Goal: Task Accomplishment & Management: Manage account settings

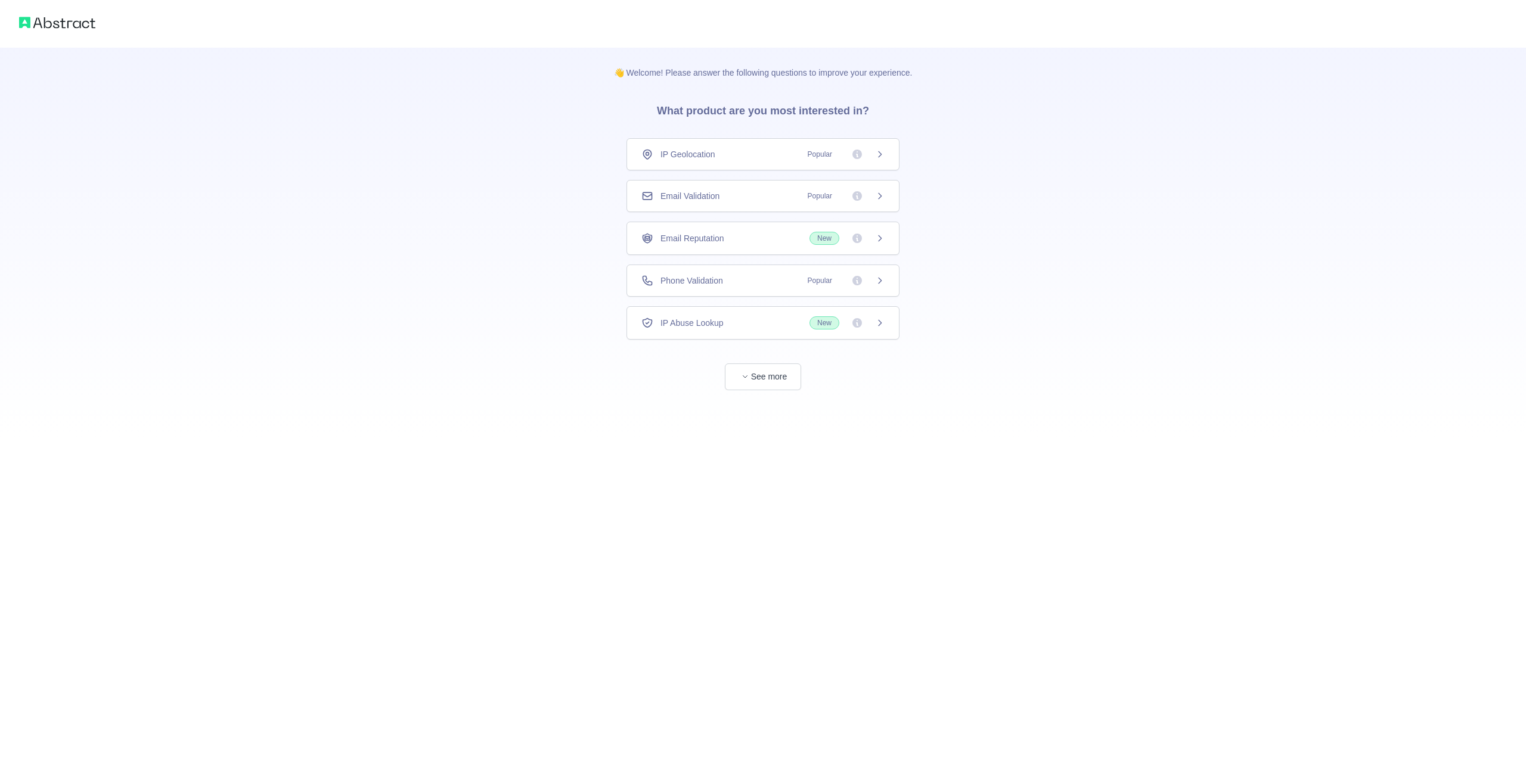
click at [709, 277] on span "Phone Validation" at bounding box center [691, 281] width 63 height 12
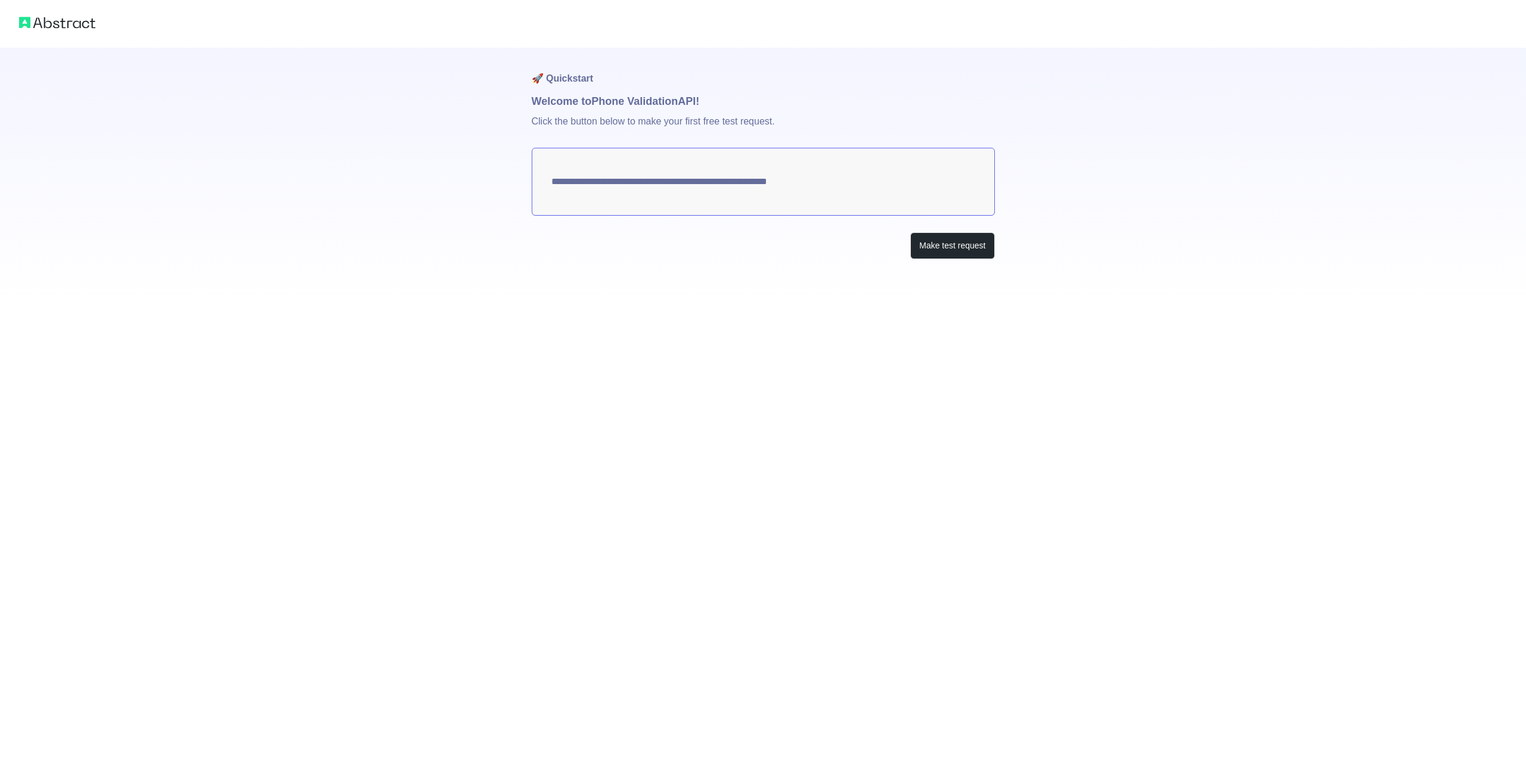
drag, startPoint x: 859, startPoint y: 188, endPoint x: 631, endPoint y: 178, distance: 228.2
click at [631, 178] on textarea "**********" at bounding box center [763, 181] width 463 height 68
click at [942, 247] on button "Make test request" at bounding box center [952, 246] width 85 height 27
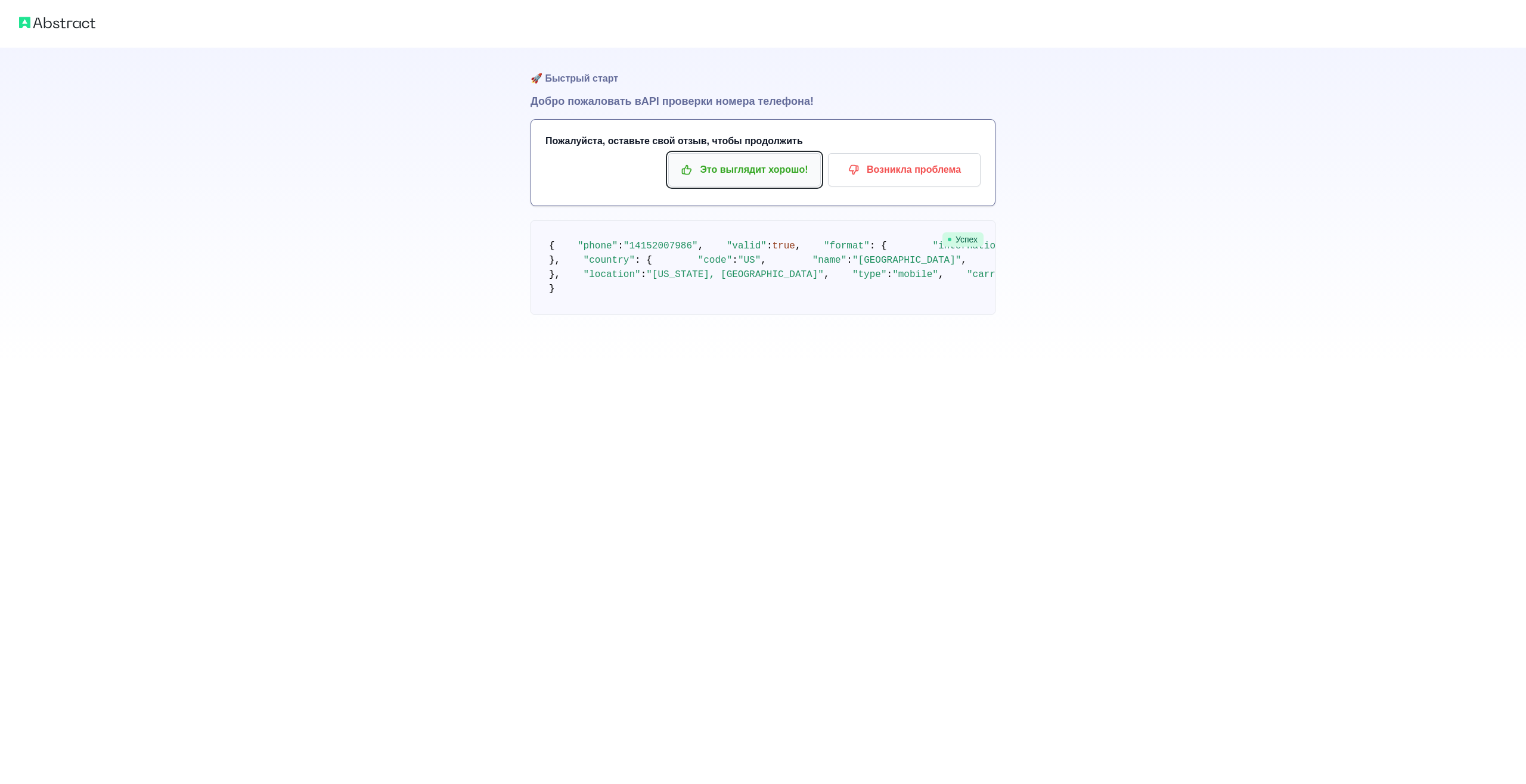
click at [763, 171] on p "Это выглядит хорошо!" at bounding box center [744, 170] width 134 height 21
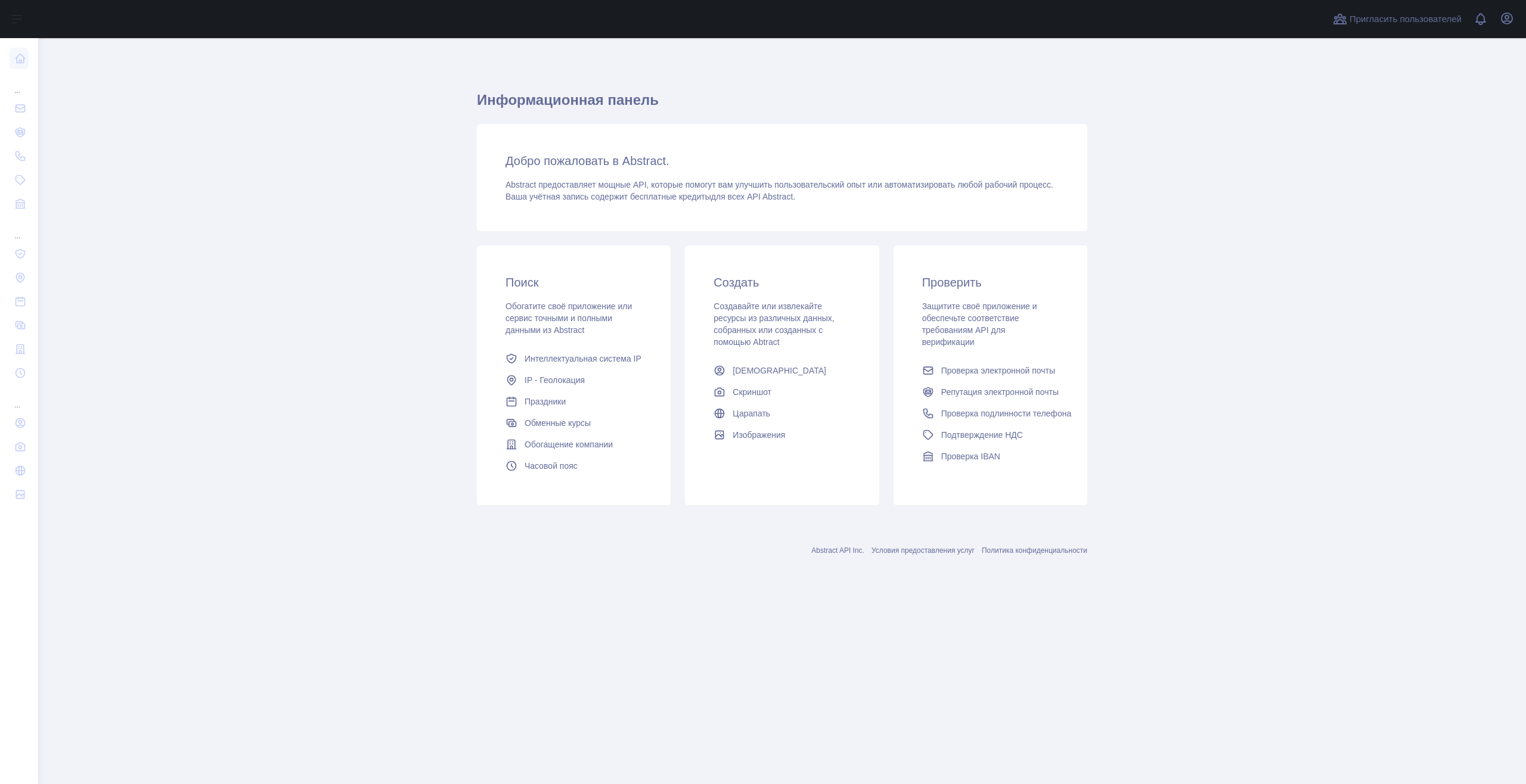
click at [969, 154] on h3 "Добро пожаловать в Abstract." at bounding box center [781, 161] width 553 height 17
click at [1001, 407] on span "Проверка подлинности телефона" at bounding box center [1006, 413] width 131 height 12
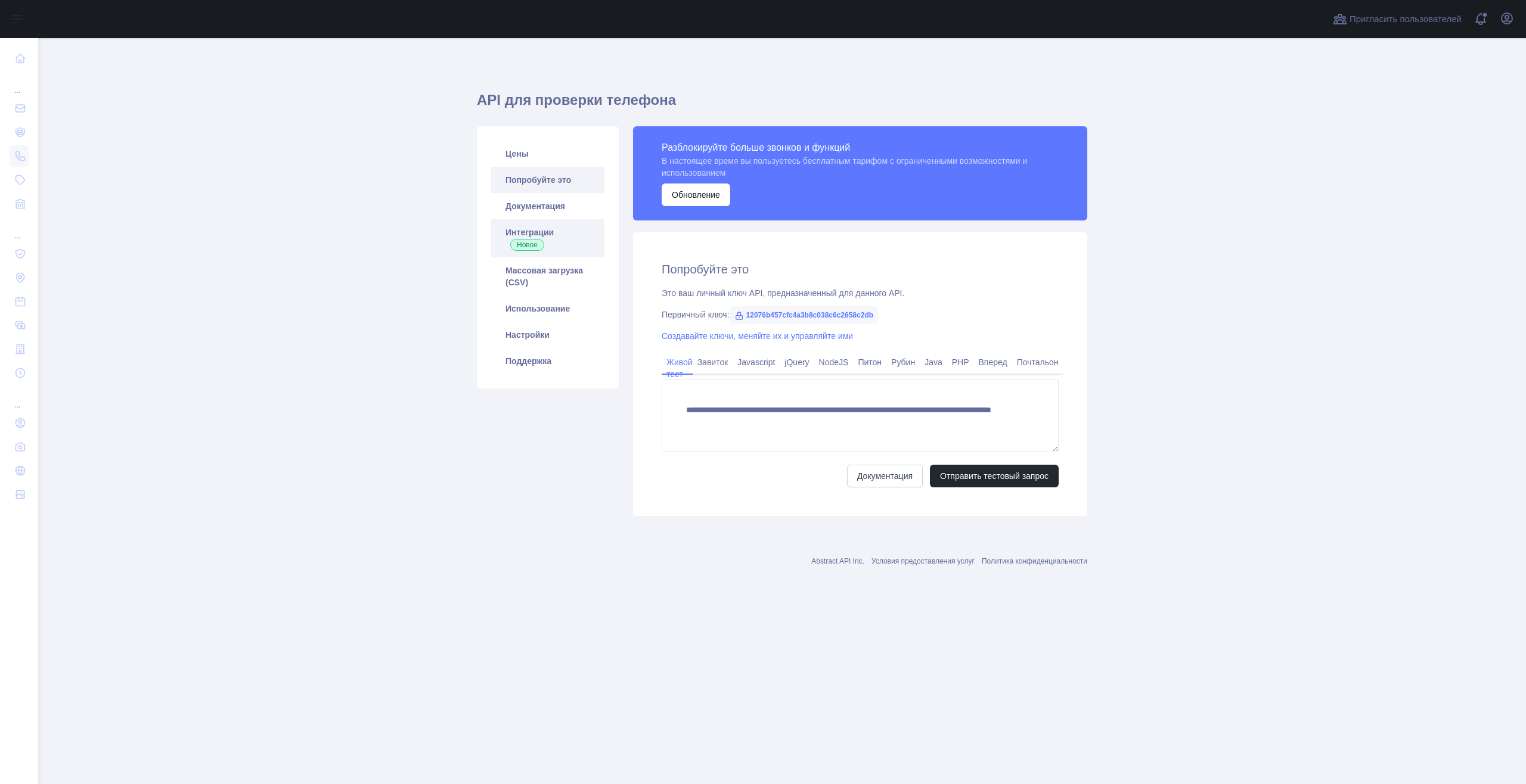
click at [540, 229] on link "Интеграции Новое" at bounding box center [547, 238] width 114 height 38
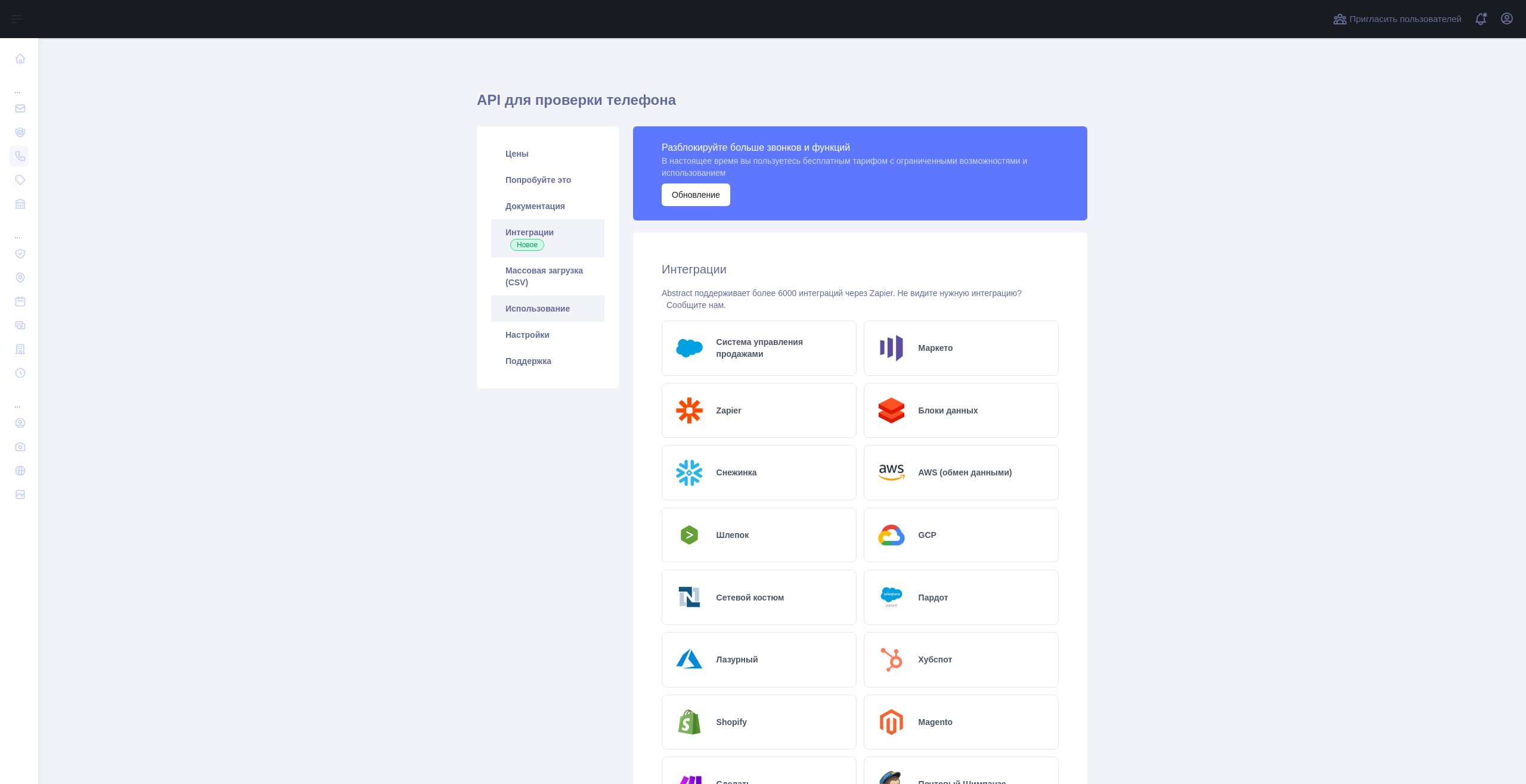
click at [545, 310] on link "Использование" at bounding box center [547, 309] width 114 height 26
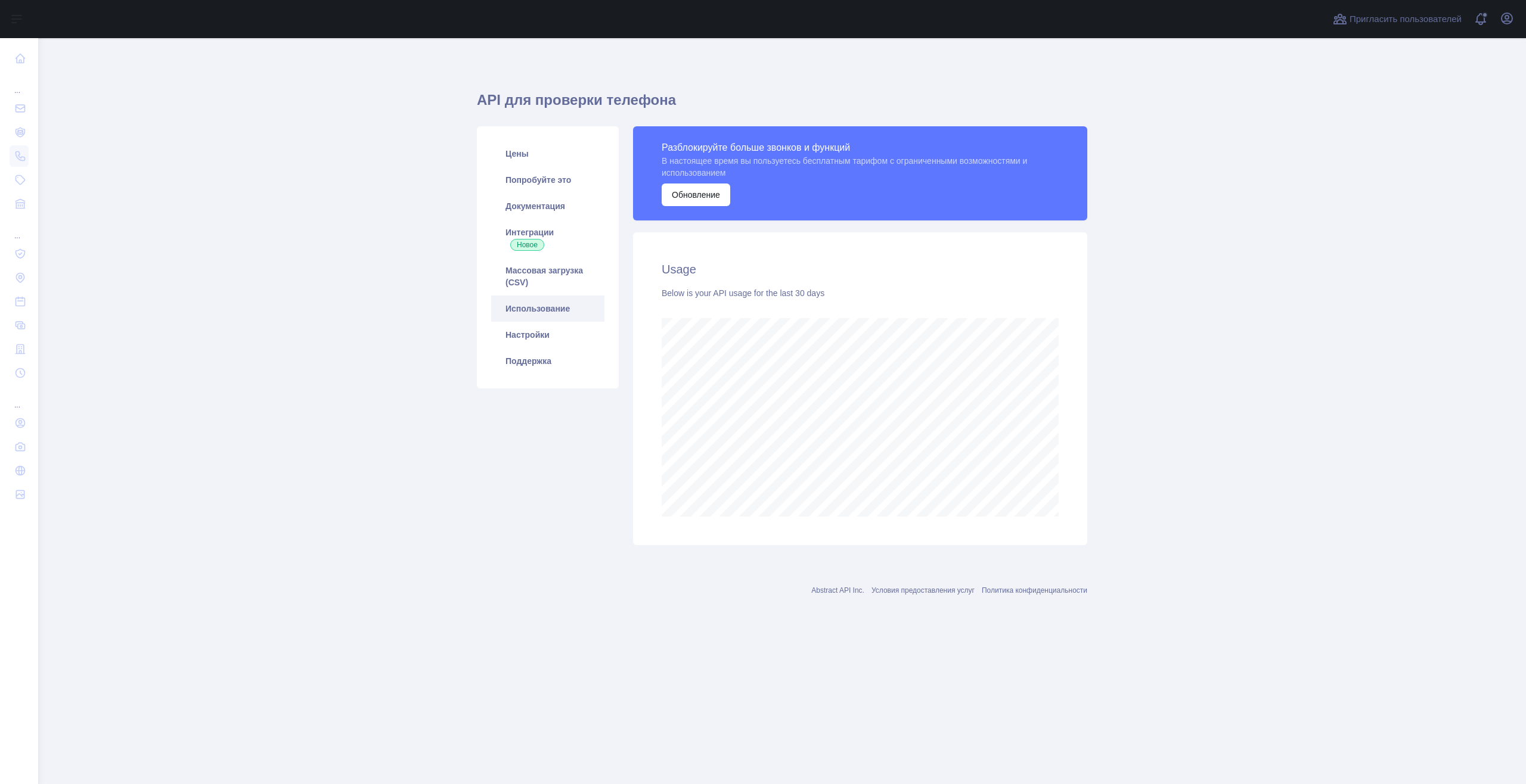
scroll to position [746, 1487]
click at [536, 328] on link "Настройки" at bounding box center [547, 335] width 114 height 26
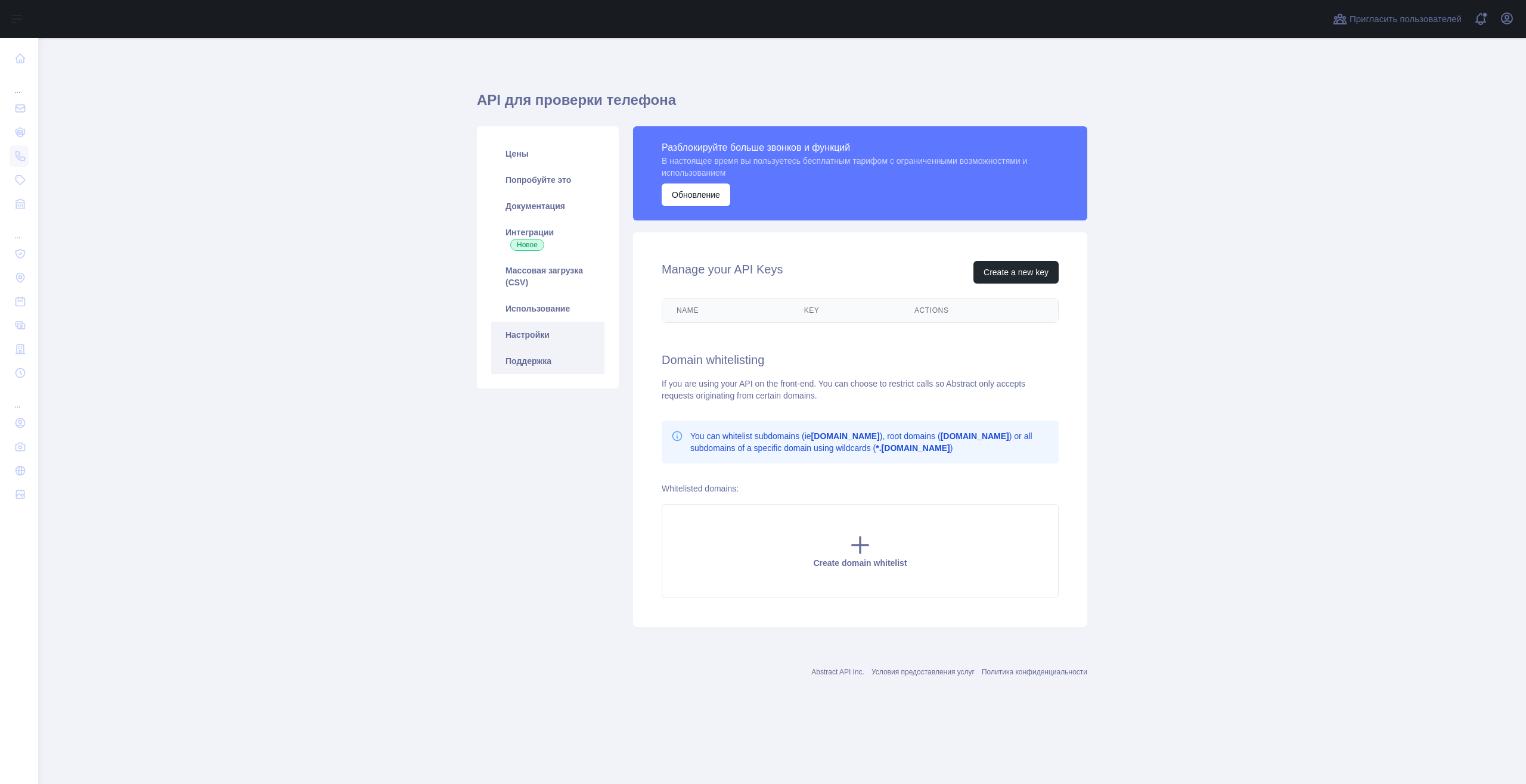
click at [543, 370] on link "Поддержка" at bounding box center [547, 361] width 114 height 26
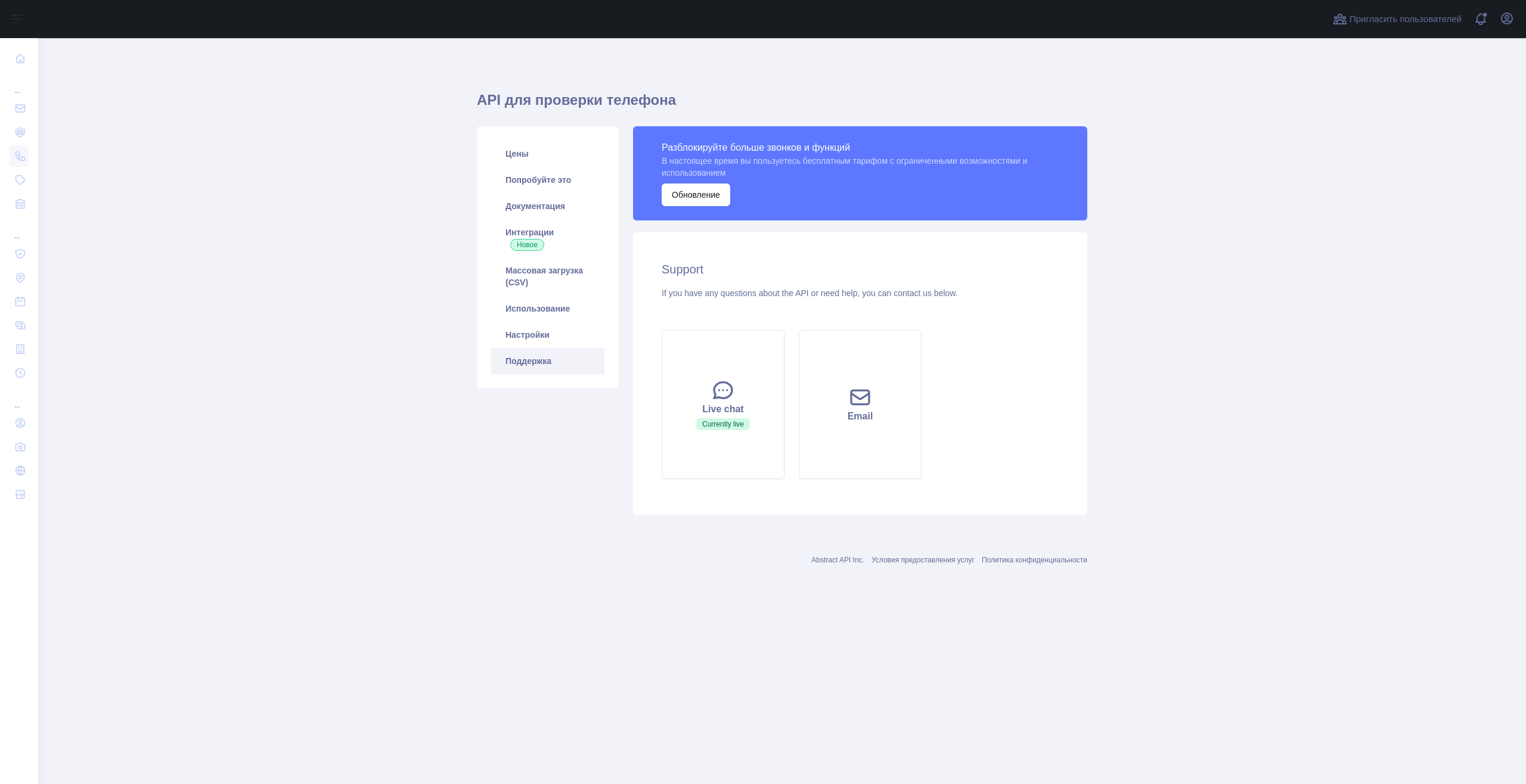
click at [538, 349] on link "Поддержка" at bounding box center [547, 361] width 114 height 26
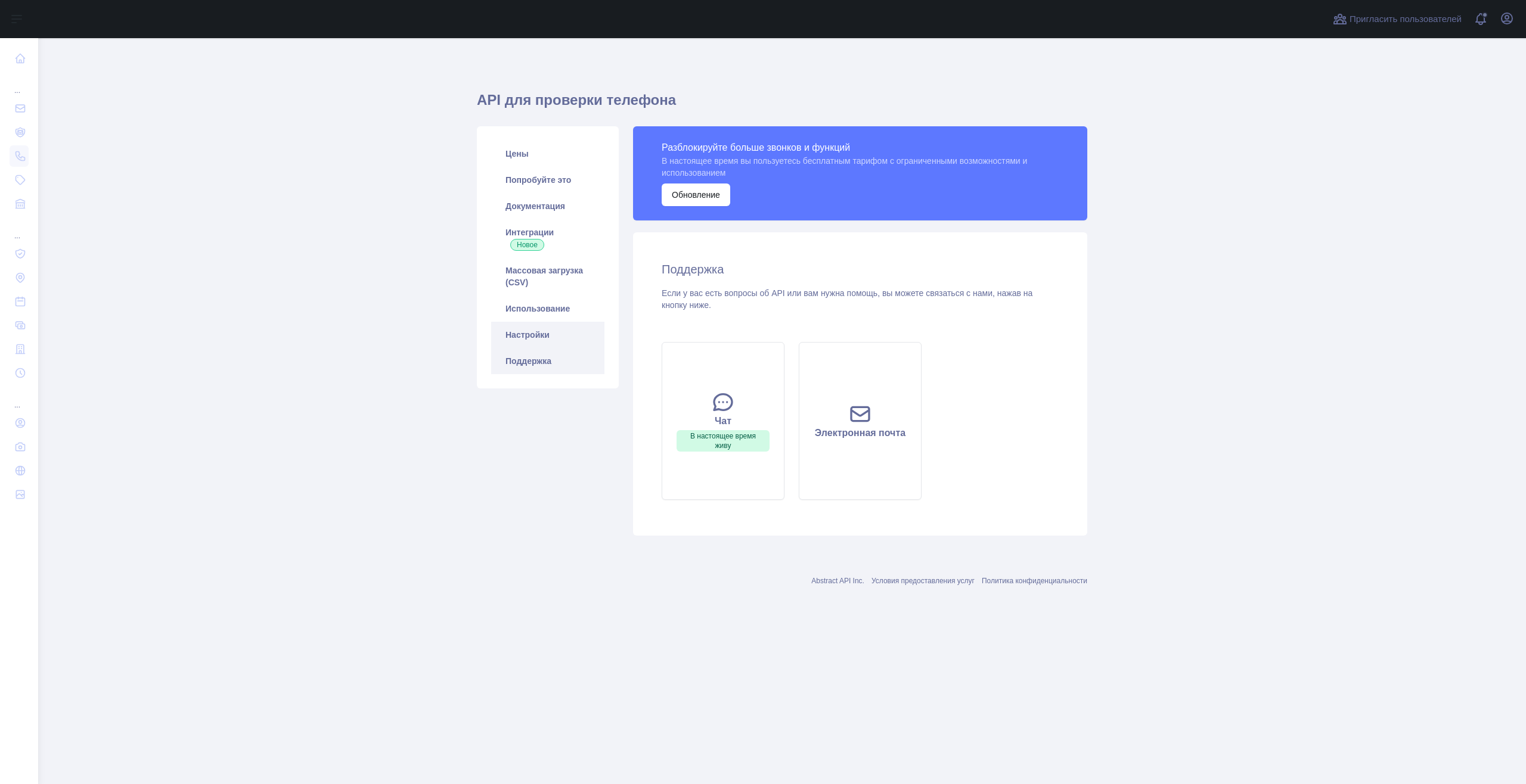
click at [526, 333] on link "Настройки" at bounding box center [547, 335] width 114 height 26
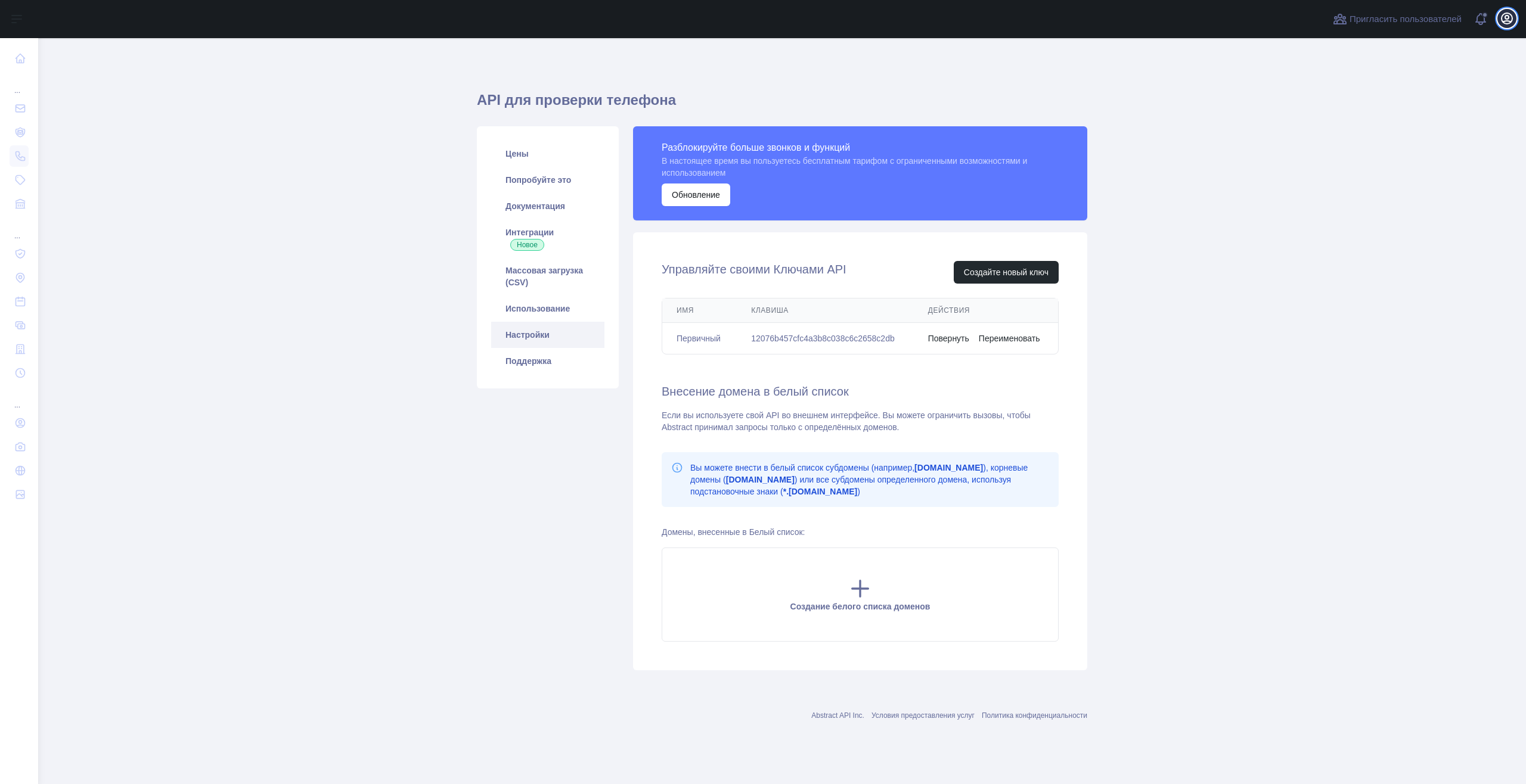
click at [1511, 24] on icon "button" at bounding box center [1506, 18] width 14 height 14
click at [1302, 275] on main "API для проверки телефона Цены Попробуйте это Документация Интеграции Новое Мас…" at bounding box center [782, 411] width 1487 height 746
drag, startPoint x: 902, startPoint y: 333, endPoint x: 750, endPoint y: 339, distance: 152.1
click at [750, 339] on td "12076b457cfc4a3b8c038c6c2658c2db" at bounding box center [825, 339] width 177 height 32
copy td "12076b457cfc4a3b8c038c6c2658c2db"
